Goal: Obtain resource: Obtain resource

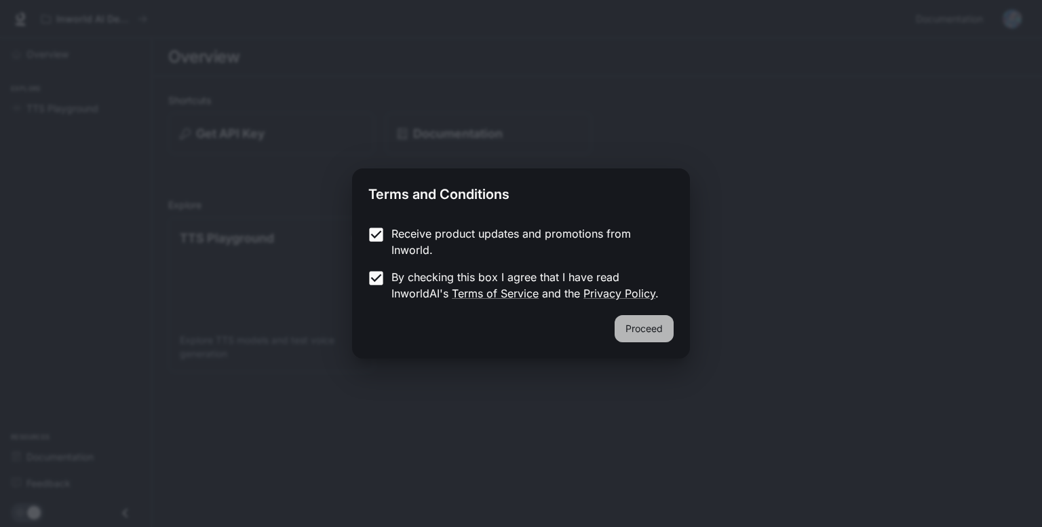
click at [624, 329] on button "Proceed" at bounding box center [644, 328] width 59 height 27
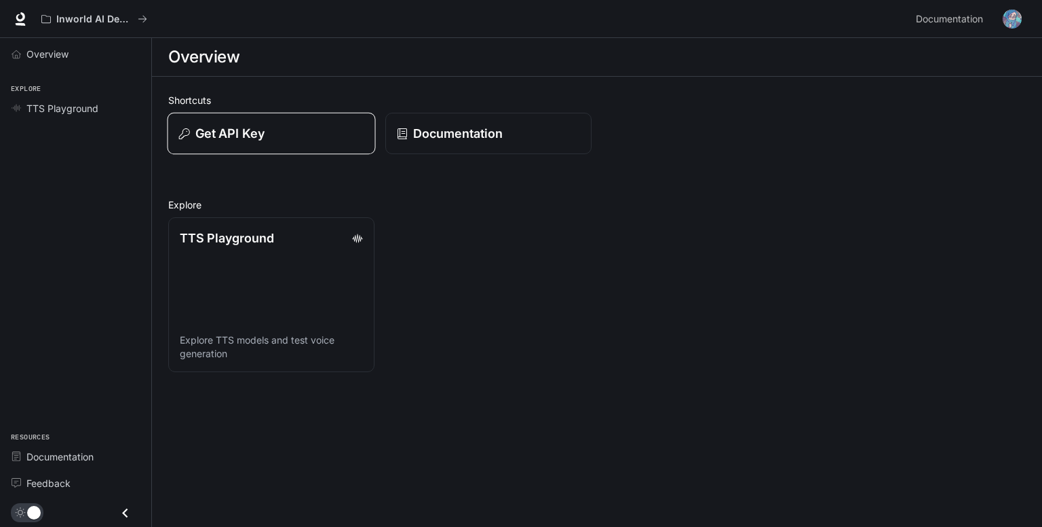
click at [269, 118] on button "Get API Key" at bounding box center [271, 134] width 208 height 42
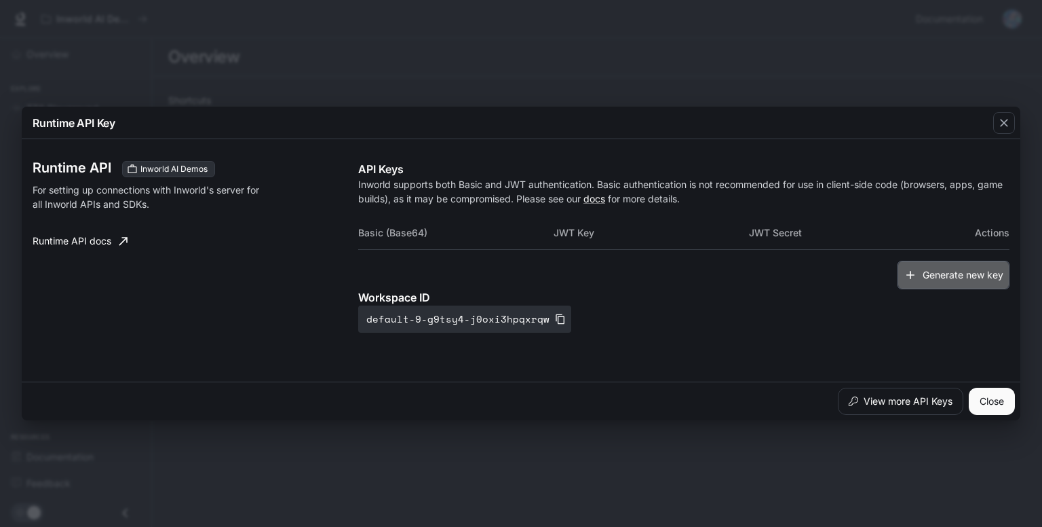
click at [911, 275] on icon "button" at bounding box center [911, 275] width 14 height 14
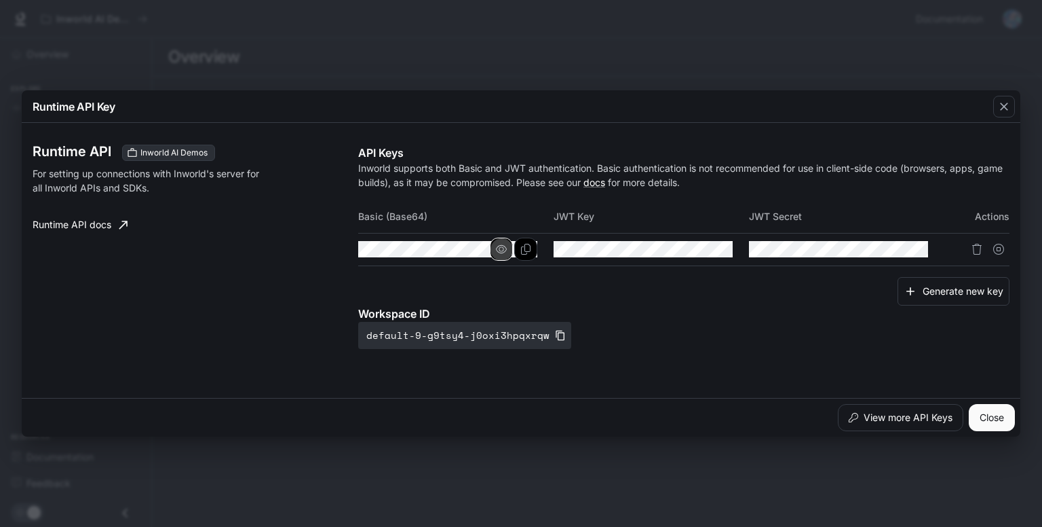
click at [503, 248] on icon "button" at bounding box center [501, 249] width 11 height 8
click at [696, 248] on icon "button" at bounding box center [696, 249] width 11 height 11
click at [888, 252] on icon "button" at bounding box center [892, 249] width 11 height 11
click at [858, 425] on button "View more API Keys" at bounding box center [901, 417] width 126 height 27
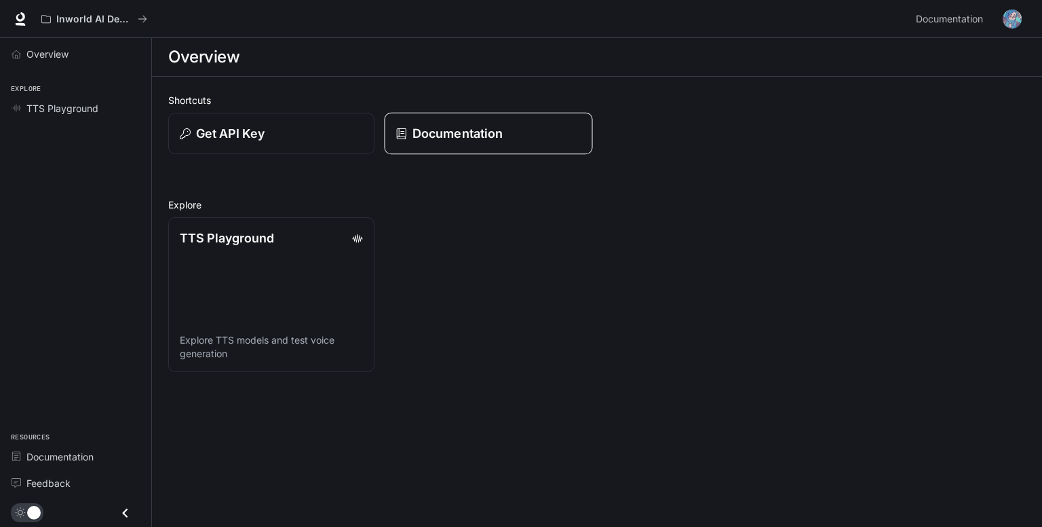
click at [403, 140] on div "Documentation" at bounding box center [488, 133] width 185 height 18
click at [939, 17] on span "Documentation" at bounding box center [949, 19] width 67 height 17
